Goal: Information Seeking & Learning: Learn about a topic

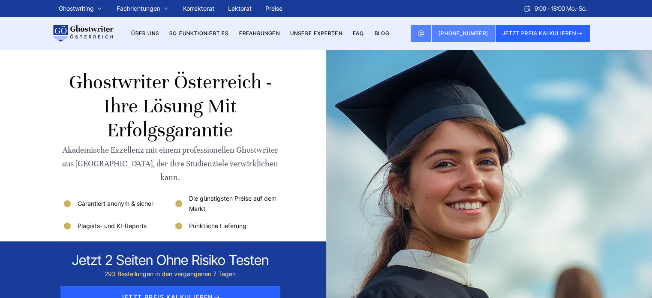
click at [384, 34] on link "BLOG" at bounding box center [381, 33] width 15 height 6
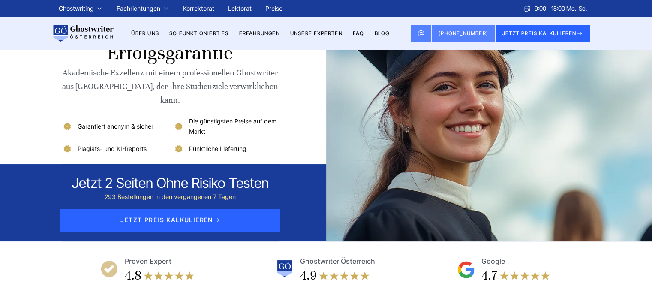
scroll to position [43, 0]
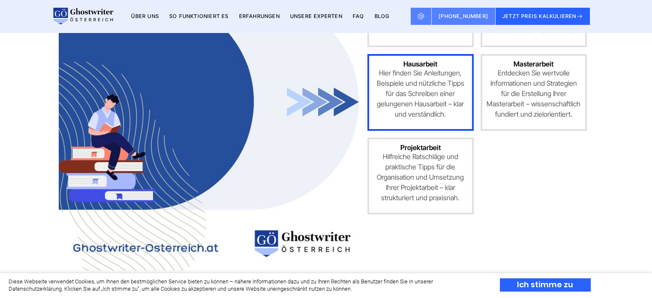
scroll to position [257, 0]
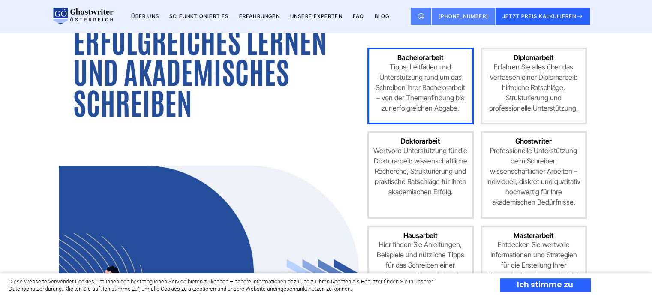
click at [422, 95] on p "Tipps, Leitfäden und Unterstützung rund um das Schreiben Ihrer Bachelorarbeit –…" at bounding box center [421, 87] width 94 height 51
click at [428, 79] on p "Tipps, Leitfäden und Unterstützung rund um das Schreiben Ihrer Bachelorarbeit –…" at bounding box center [421, 87] width 94 height 51
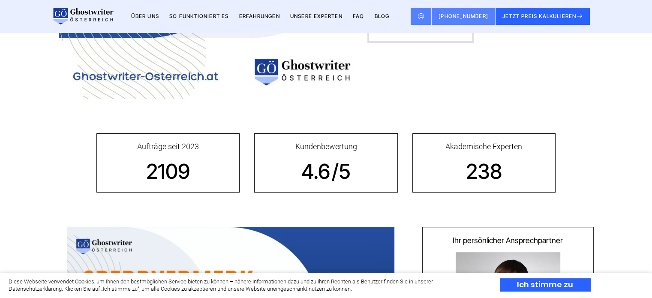
scroll to position [627, 0]
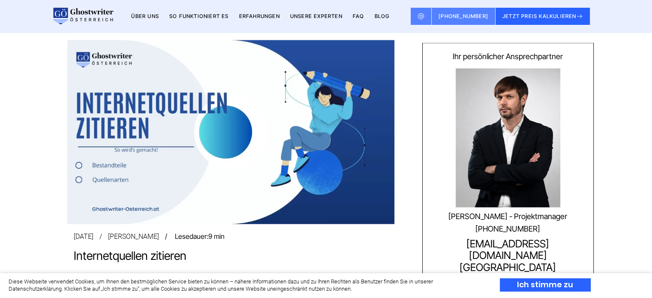
scroll to position [1630, 0]
